Goal: Task Accomplishment & Management: Use online tool/utility

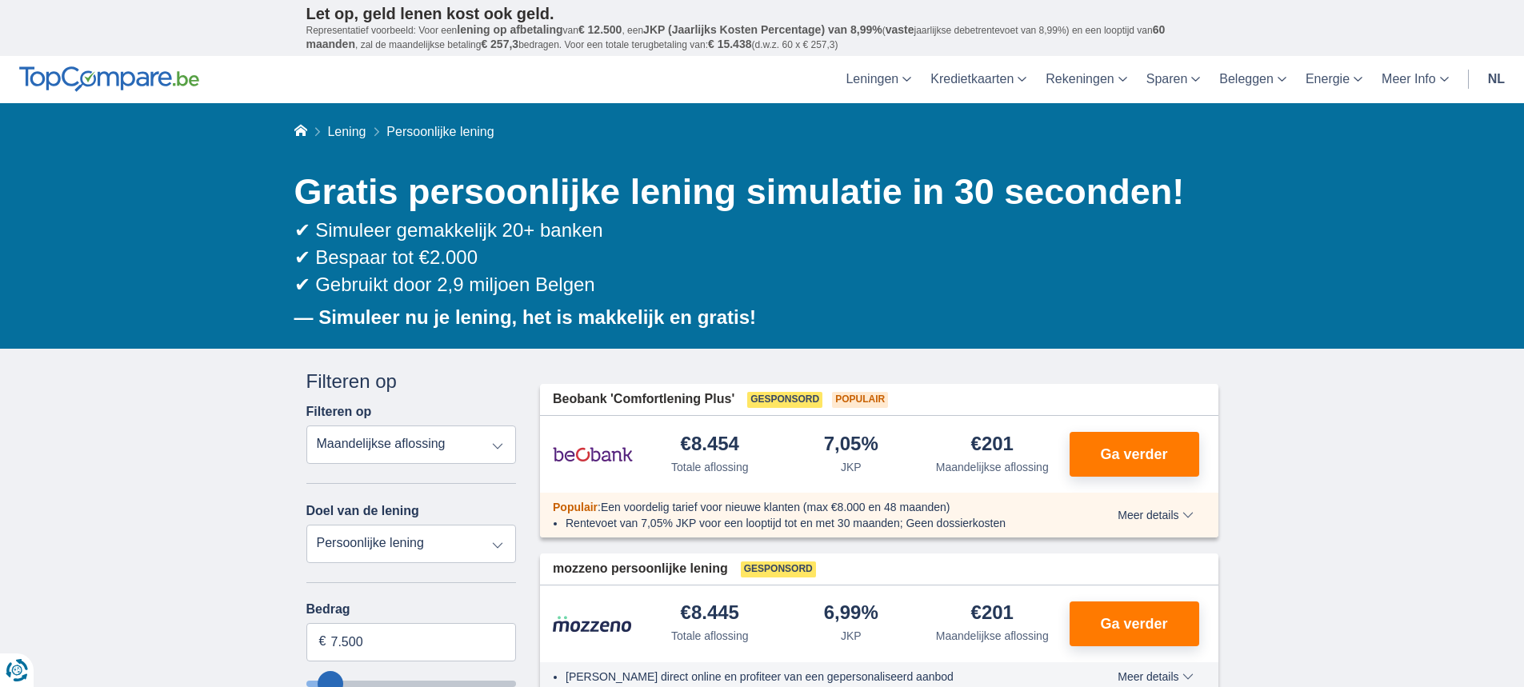
click at [500, 442] on select "Totale aflossing JKP Maandelijkse aflossing" at bounding box center [411, 445] width 210 height 38
click at [306, 426] on select "Totale aflossing JKP Maandelijkse aflossing" at bounding box center [411, 445] width 210 height 38
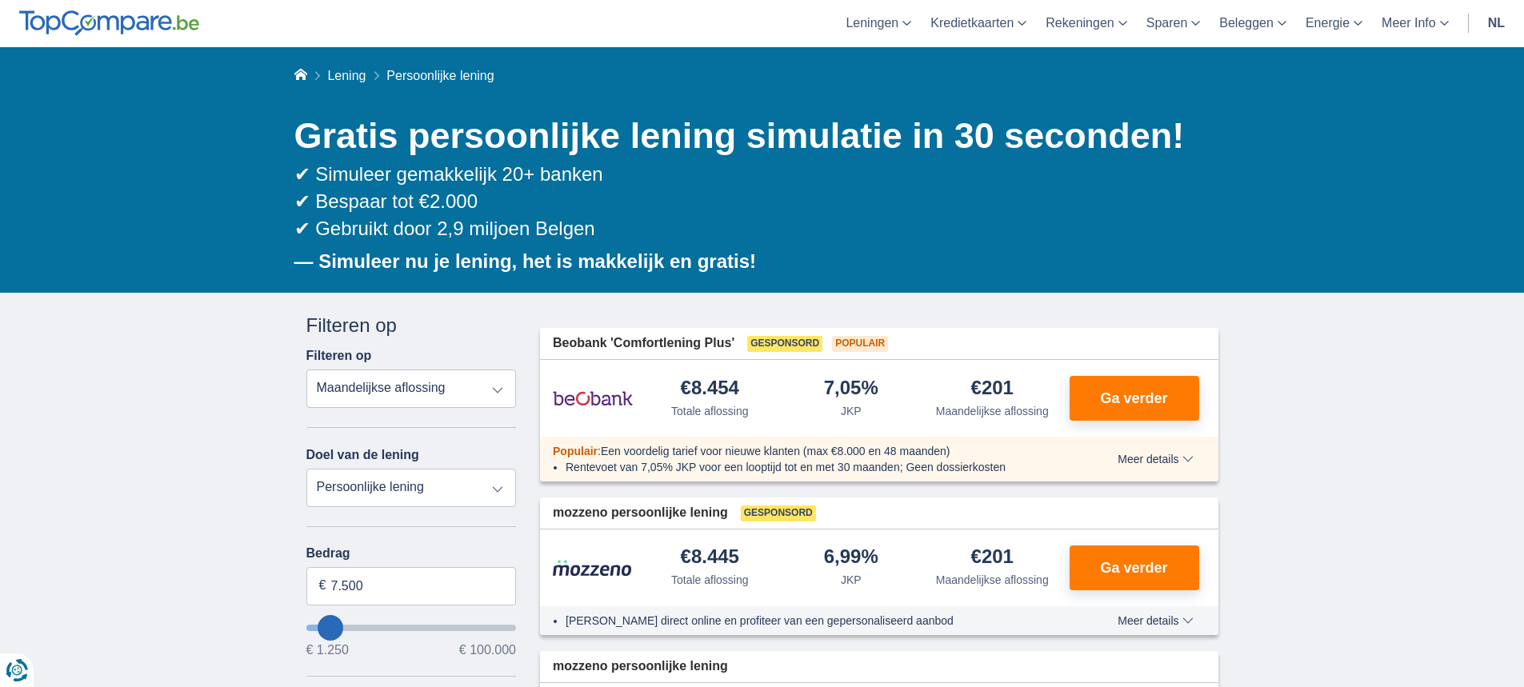
scroll to position [240, 0]
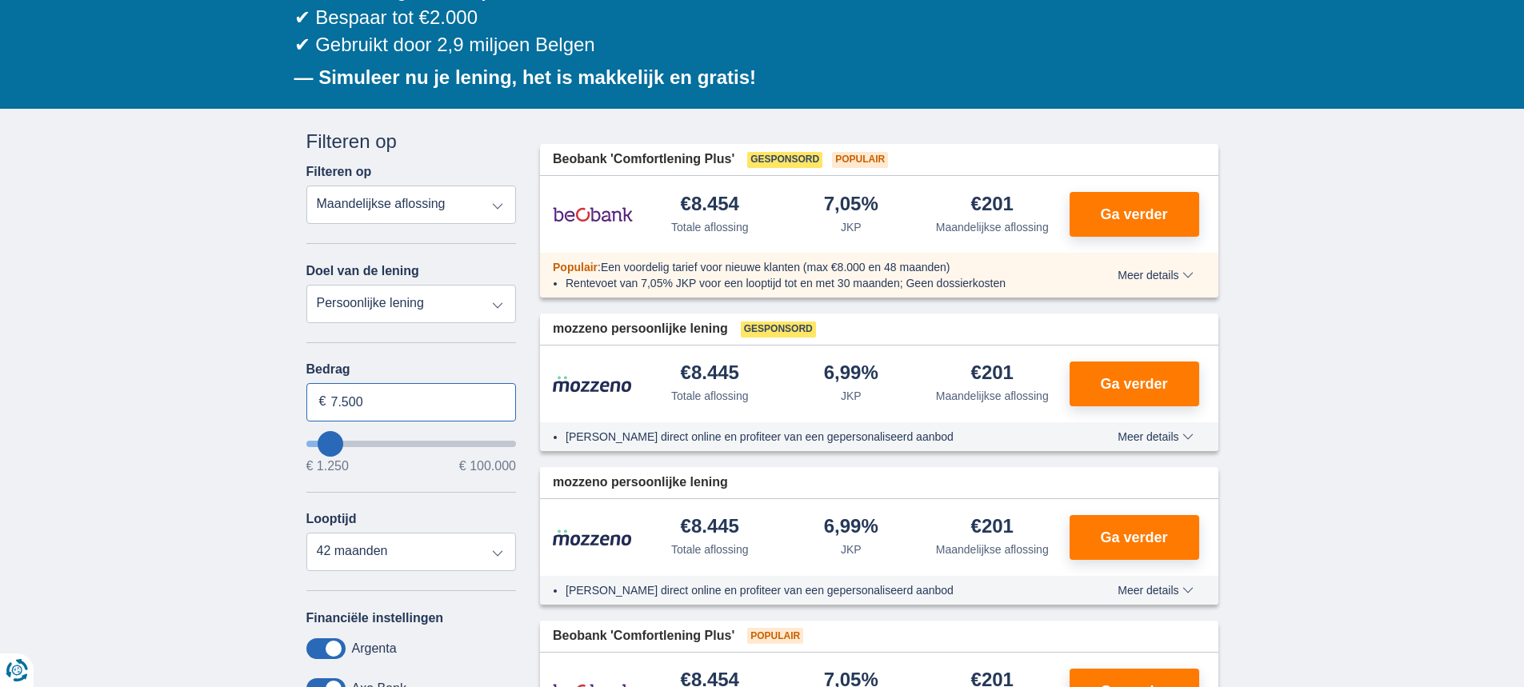
drag, startPoint x: 376, startPoint y: 402, endPoint x: 306, endPoint y: 398, distance: 69.8
click at [306, 398] on input "7.500" at bounding box center [411, 402] width 210 height 38
type input "2.000"
type input "2250"
select select "24"
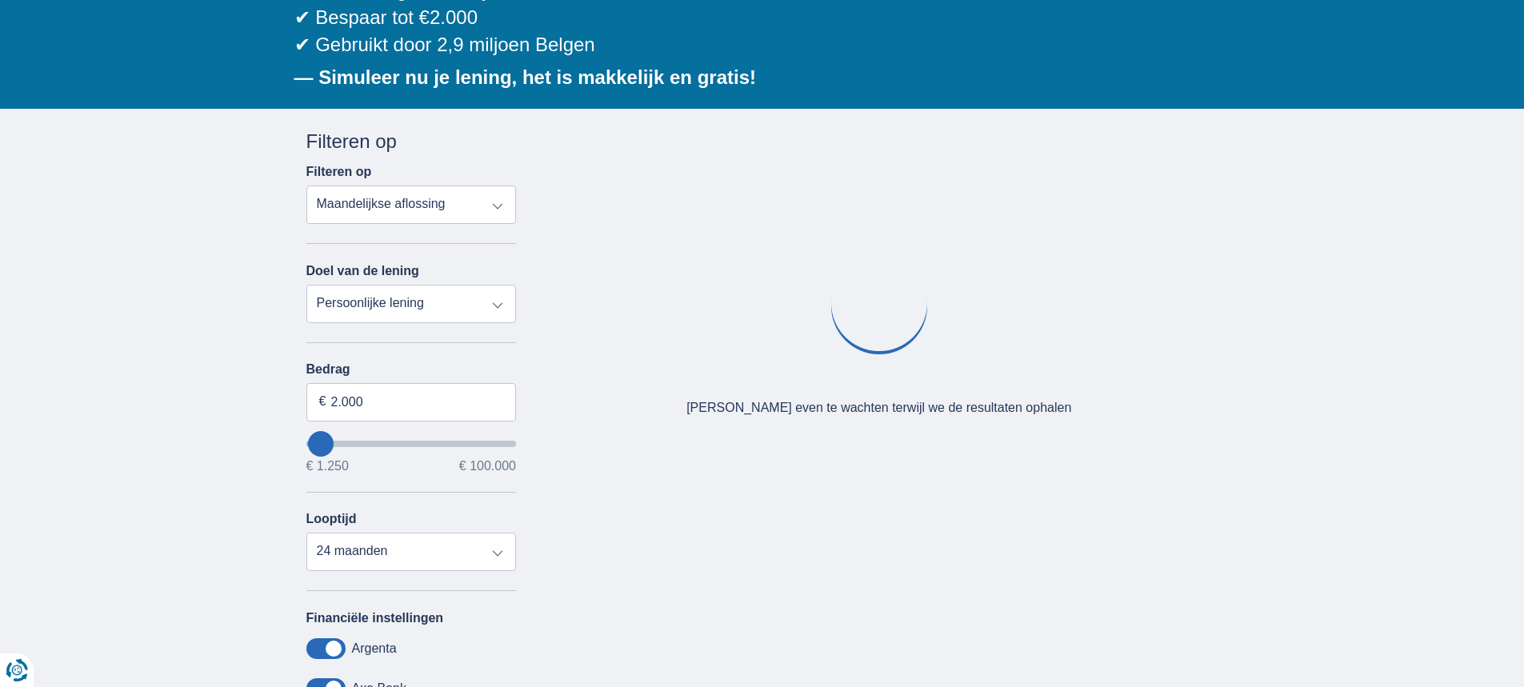
click at [169, 515] on div "× widget.non-eligible-application.title widget.non-eligible-application.text no…" at bounding box center [762, 518] width 1524 height 818
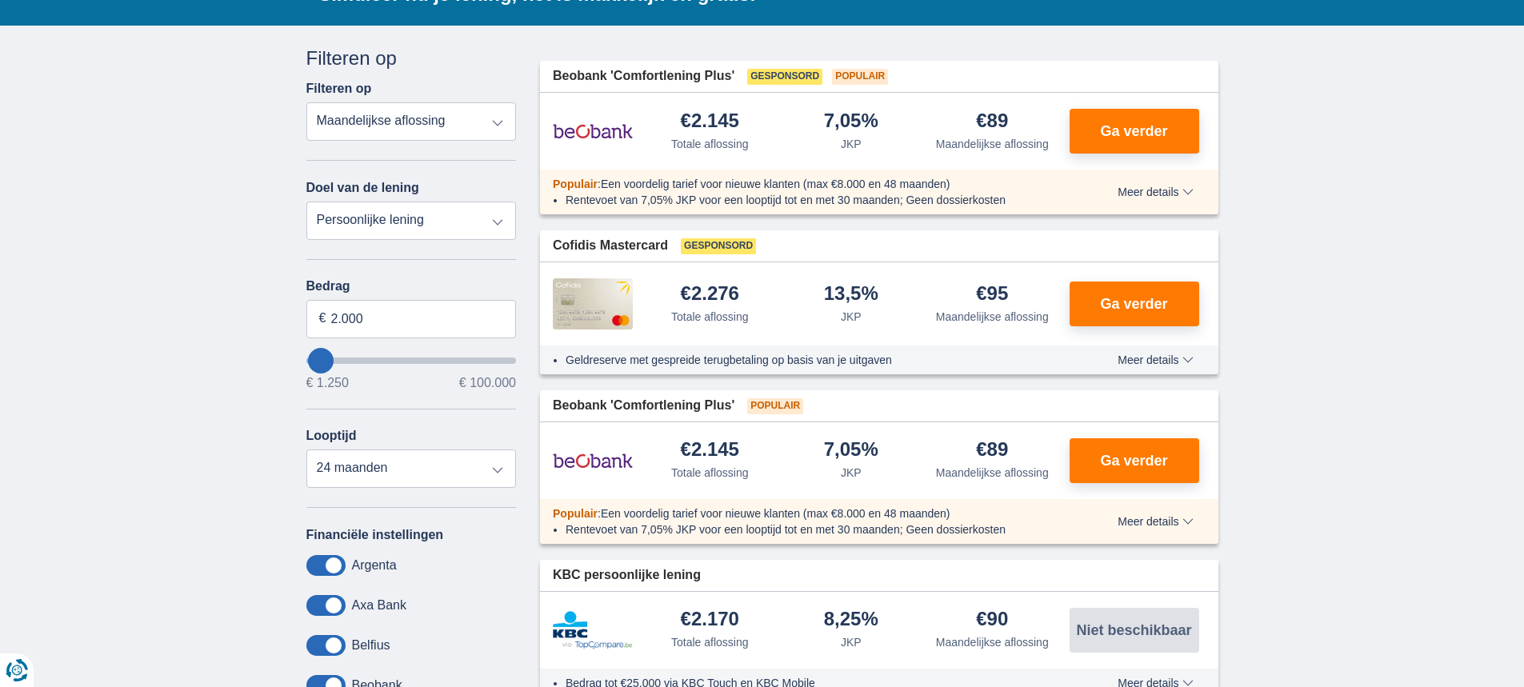
scroll to position [320, 0]
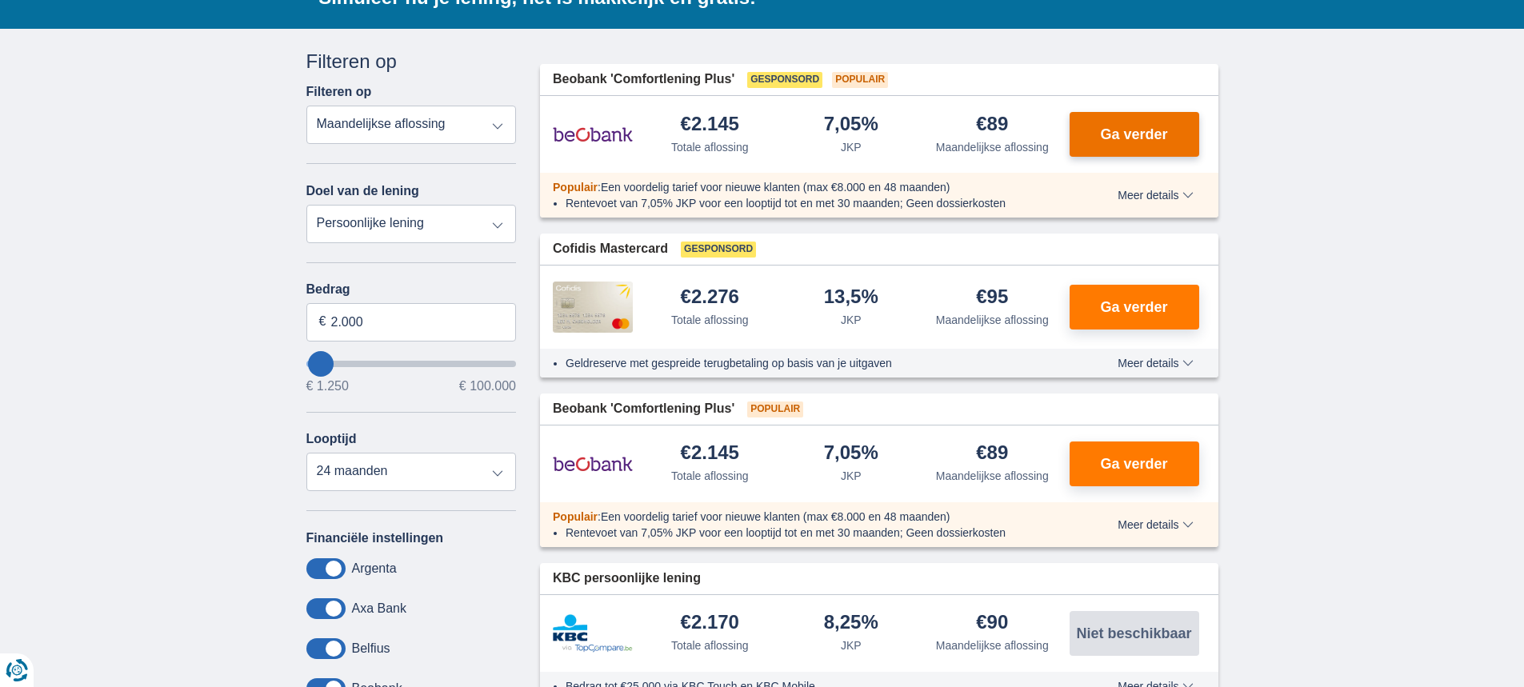
click at [1140, 130] on span "Ga verder" at bounding box center [1133, 134] width 67 height 14
